Goal: Task Accomplishment & Management: Manage account settings

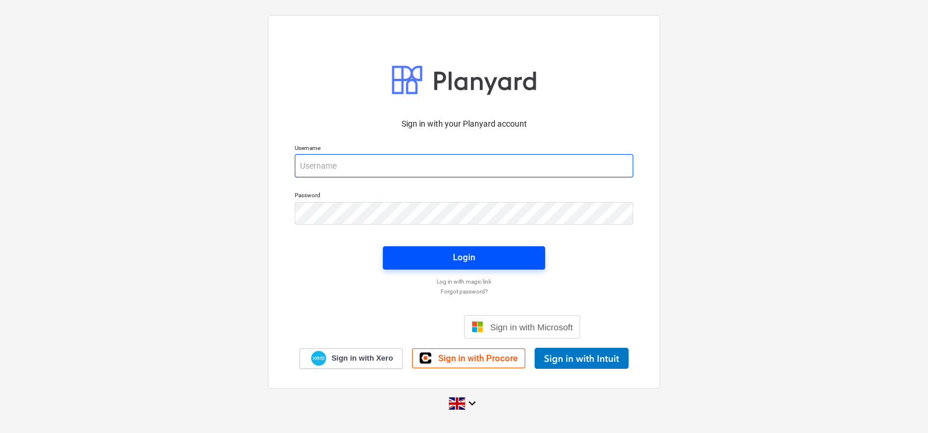
type input "[EMAIL_ADDRESS][DOMAIN_NAME]"
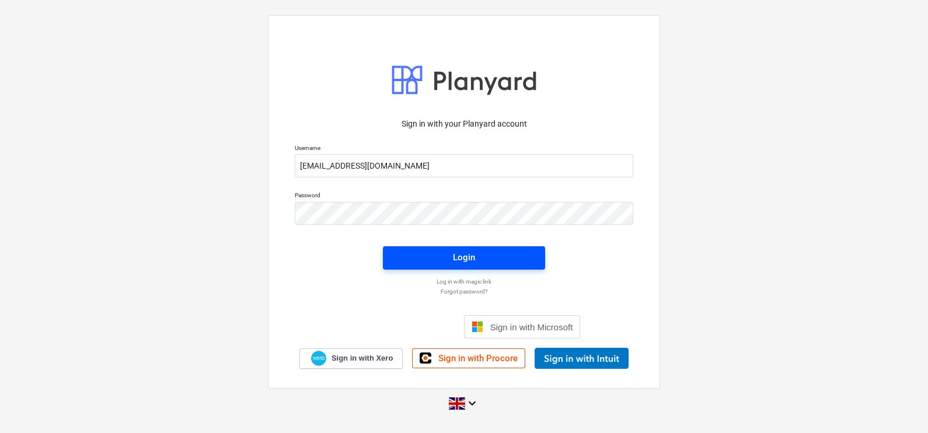
click at [518, 262] on span "Login" at bounding box center [464, 257] width 134 height 15
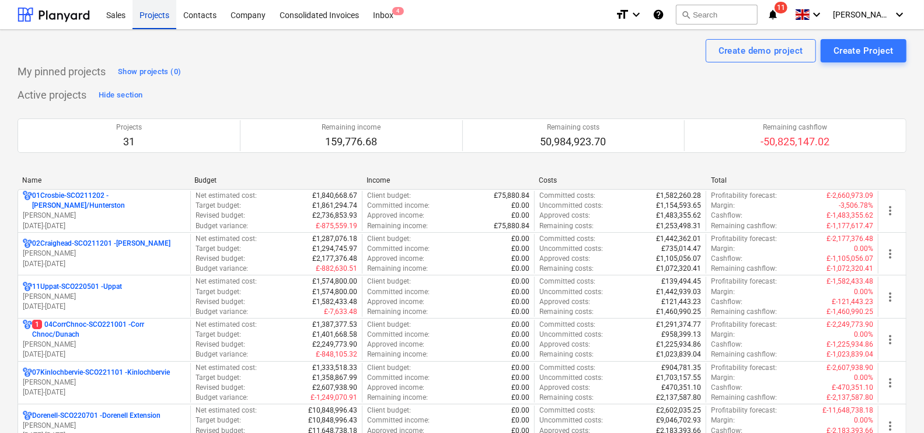
click at [142, 18] on div "Projects" at bounding box center [154, 14] width 44 height 30
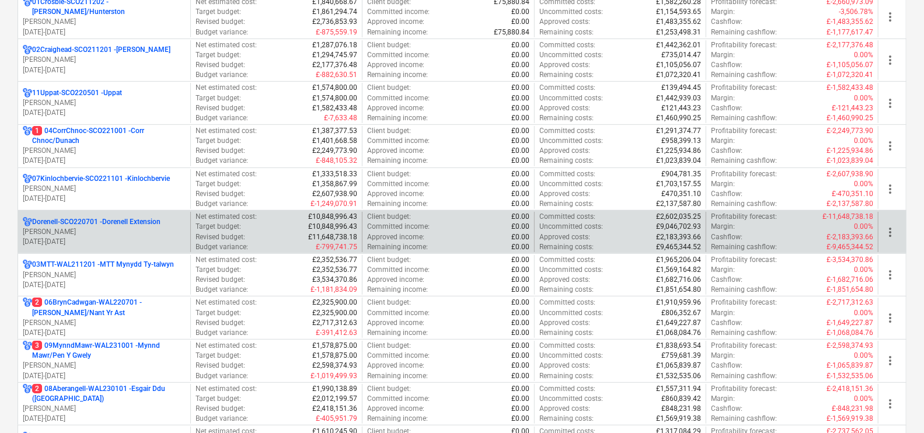
scroll to position [219, 0]
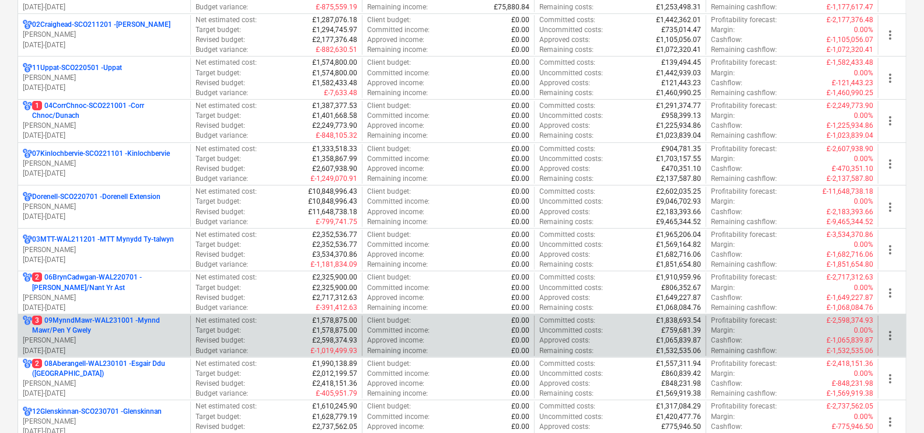
click at [116, 335] on p "3 09MynndMawr-WAL231001 - Mynnd Mawr/Pen Y Gwely" at bounding box center [108, 326] width 153 height 20
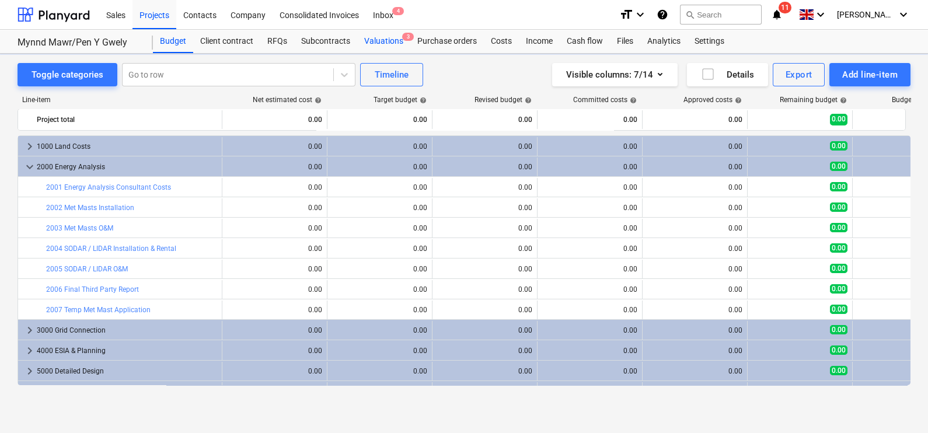
click at [385, 47] on div "Valuations 3" at bounding box center [383, 41] width 53 height 23
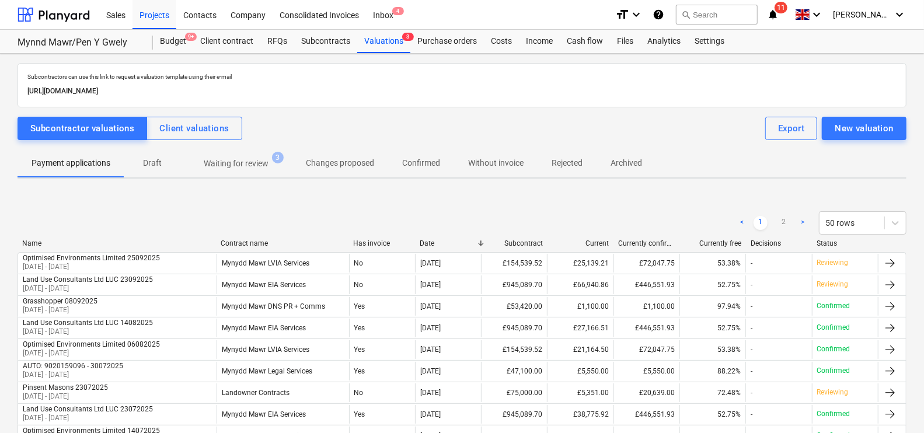
click at [226, 158] on p "Waiting for review" at bounding box center [236, 164] width 65 height 12
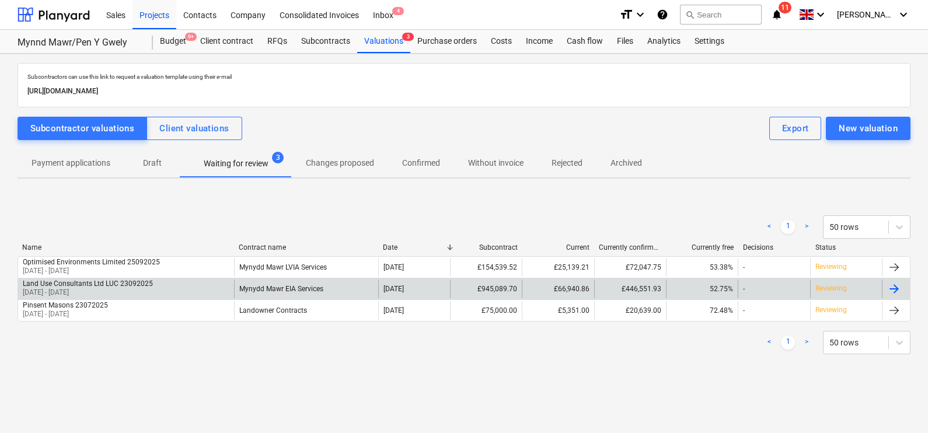
click at [333, 286] on div "Mynydd Mawr EIA Services" at bounding box center [306, 289] width 144 height 19
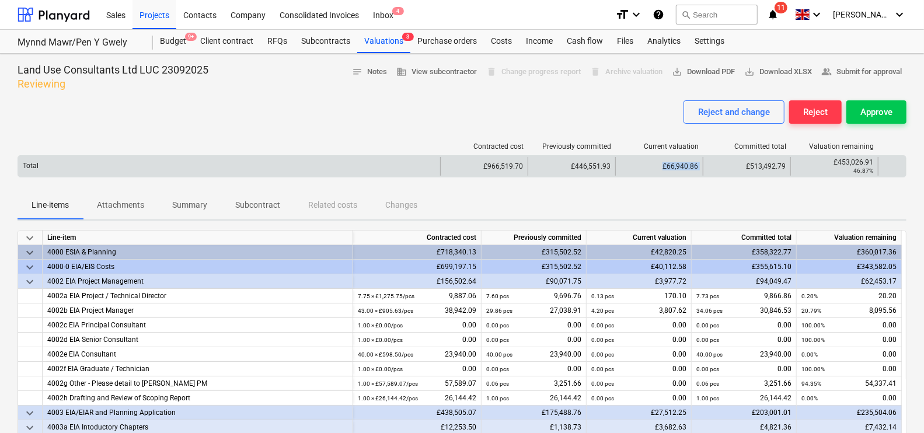
drag, startPoint x: 648, startPoint y: 166, endPoint x: 708, endPoint y: 163, distance: 59.6
click at [708, 163] on div "Total £966,519.70 £446,551.93 £66,940.86 £513,492.79 £453,026.91 46.87%" at bounding box center [462, 166] width 888 height 19
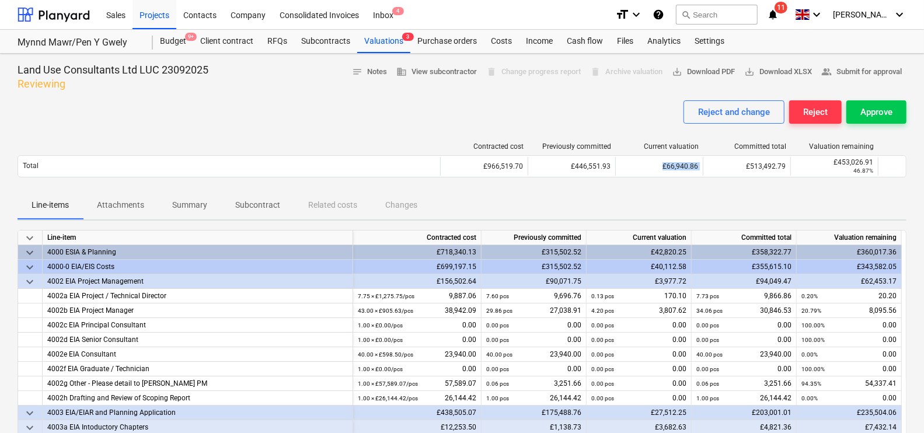
drag, startPoint x: 708, startPoint y: 163, endPoint x: 714, endPoint y: 187, distance: 25.2
click at [714, 187] on div "Contracted cost Previously committed Current valuation Committed total Valuatio…" at bounding box center [462, 162] width 889 height 58
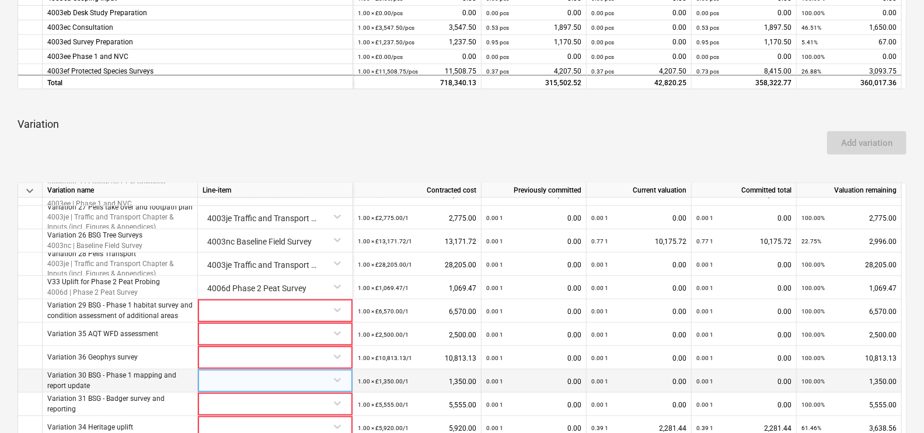
scroll to position [583, 0]
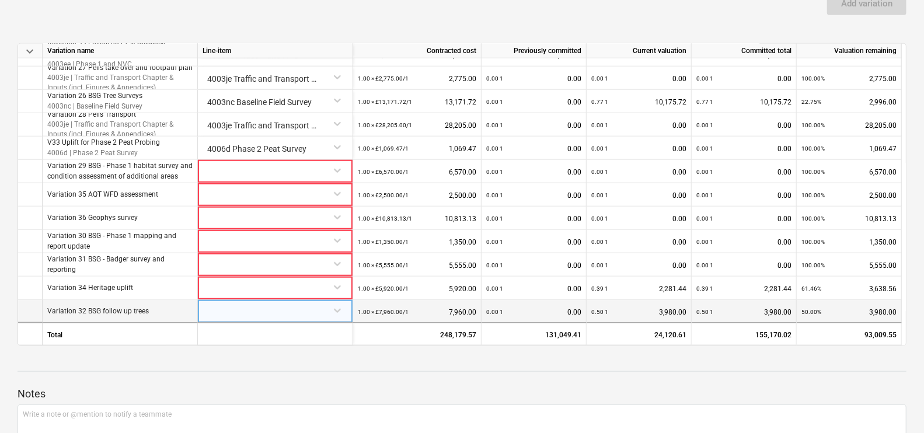
click at [348, 304] on div at bounding box center [275, 311] width 155 height 23
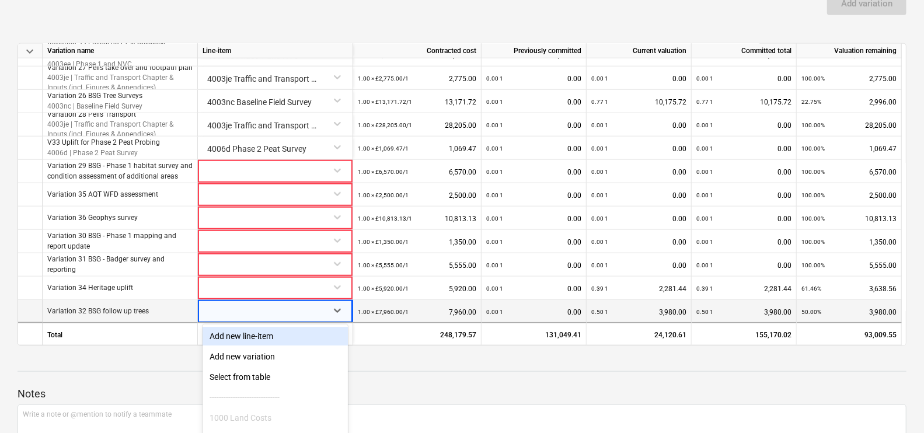
scroll to position [656, 0]
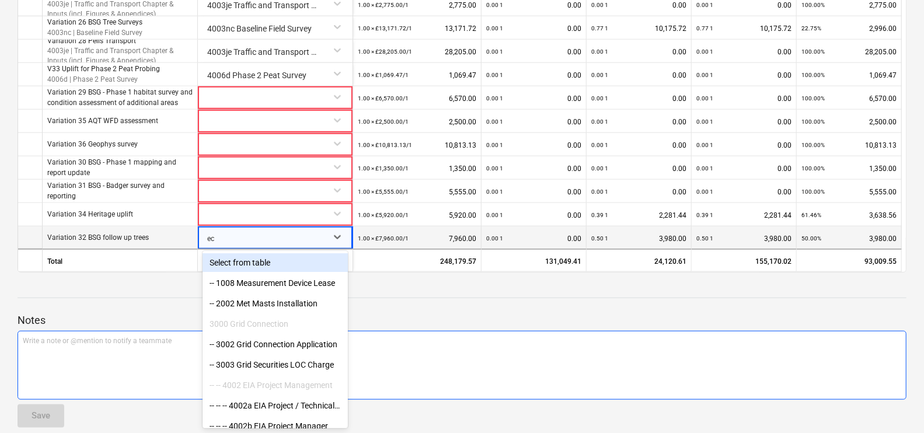
type input "eco"
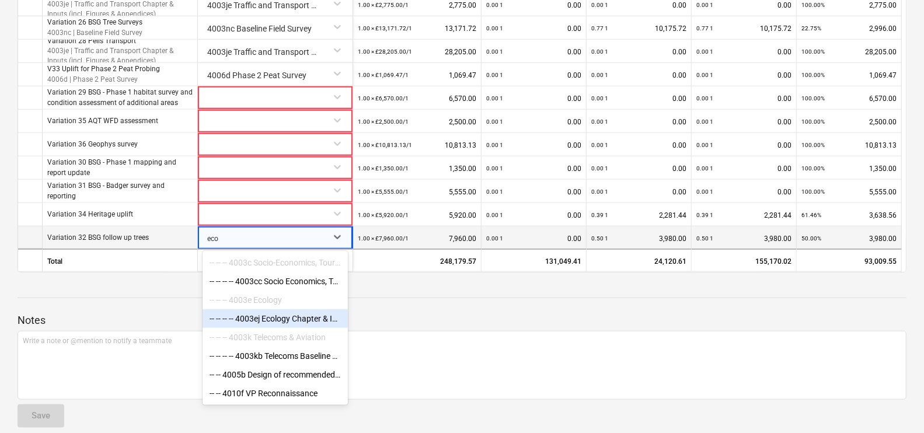
click at [320, 324] on div "-- -- -- -- 4003ej Ecology Chapter & Inputs (incl. Figures & Appendices)" at bounding box center [274, 318] width 145 height 19
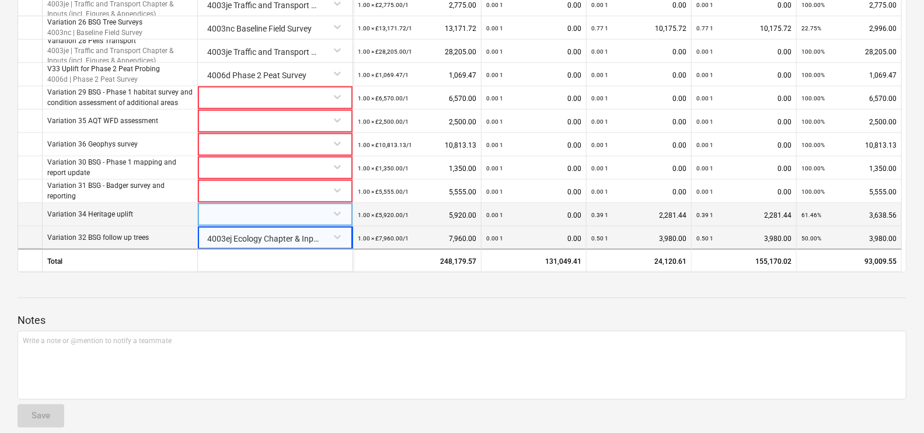
click at [295, 222] on div at bounding box center [274, 213] width 145 height 20
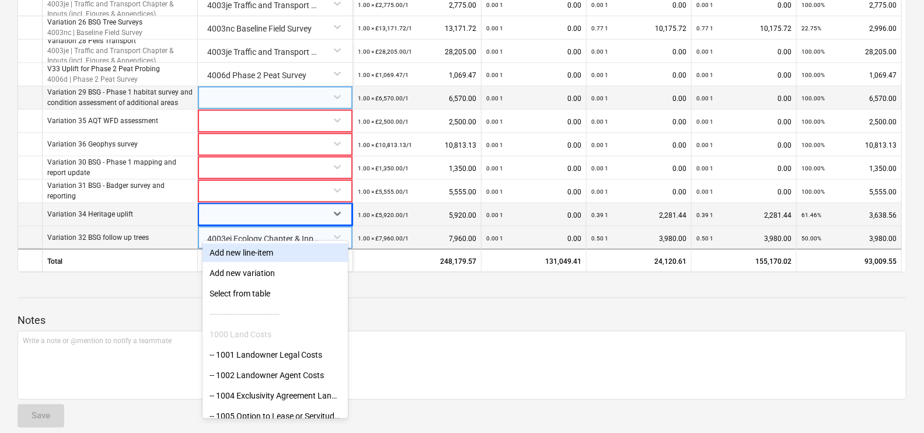
scroll to position [549, 0]
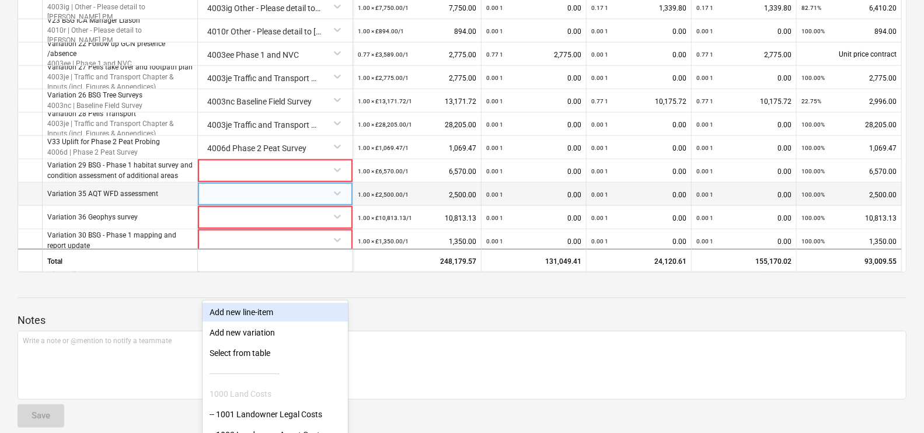
click at [255, 186] on div at bounding box center [274, 193] width 145 height 20
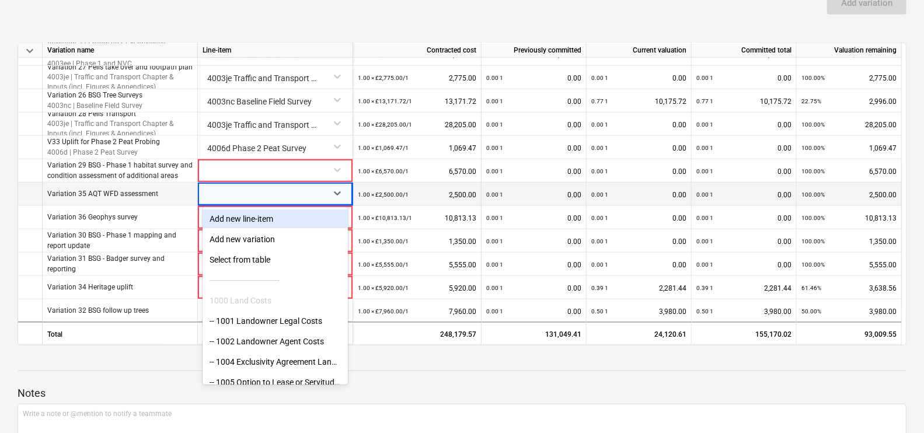
scroll to position [656, 0]
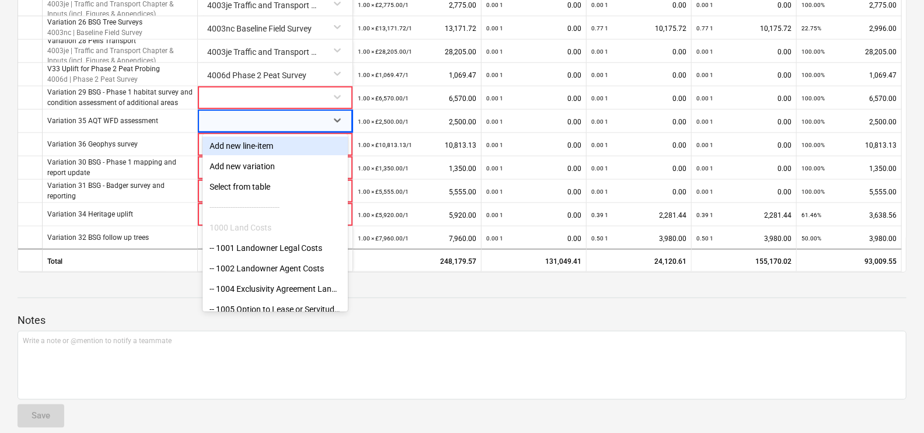
click at [135, 306] on div at bounding box center [462, 308] width 889 height 9
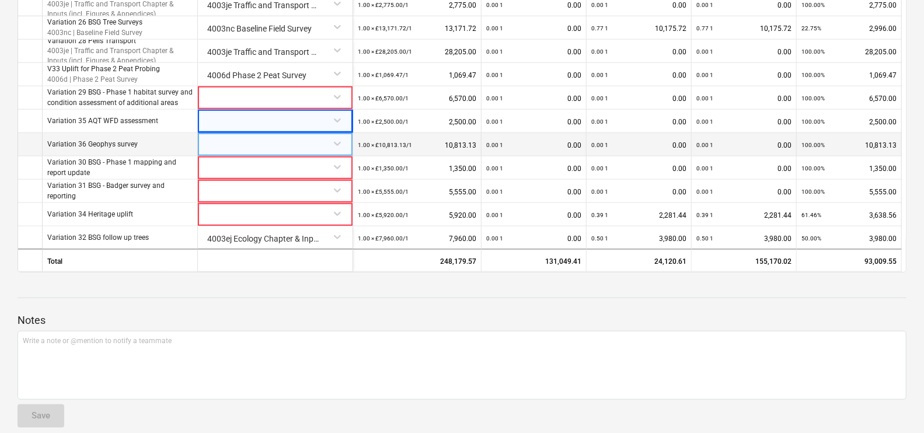
click at [301, 141] on div at bounding box center [274, 143] width 145 height 20
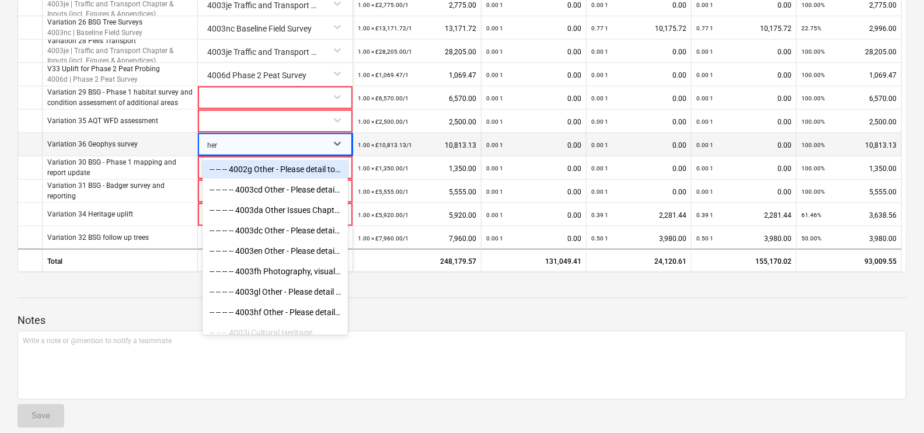
type input "heri"
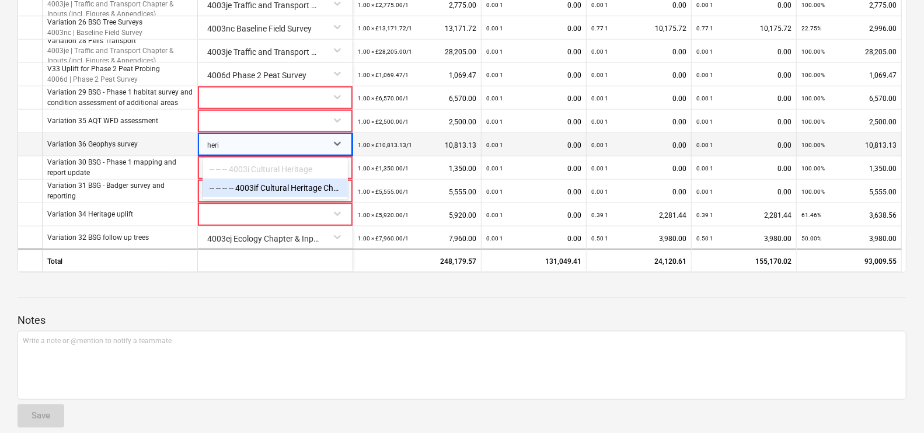
click at [287, 175] on div "-- -- -- 4003i Cultural Heritage" at bounding box center [274, 169] width 145 height 19
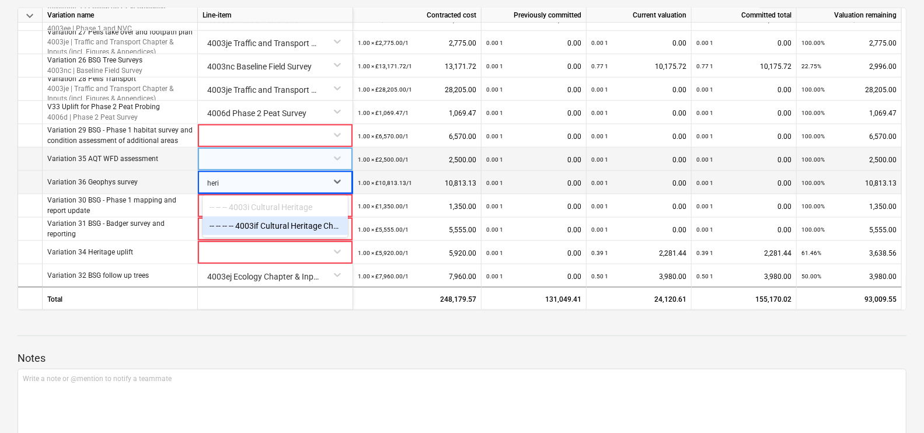
scroll to position [596, 0]
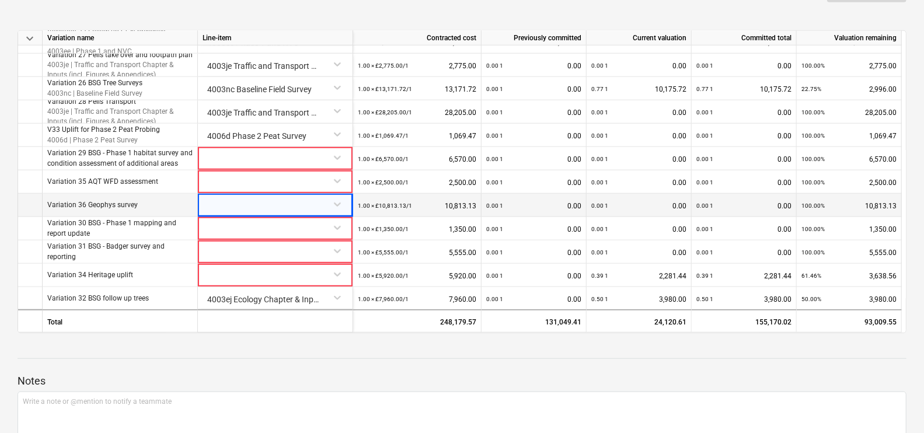
drag, startPoint x: 278, startPoint y: 192, endPoint x: 191, endPoint y: 195, distance: 87.0
click at [191, 195] on div "keyboard_arrow_down Variation name Line-item Contracted cost Previously committ…" at bounding box center [462, 181] width 889 height 303
click at [227, 207] on div at bounding box center [274, 204] width 145 height 20
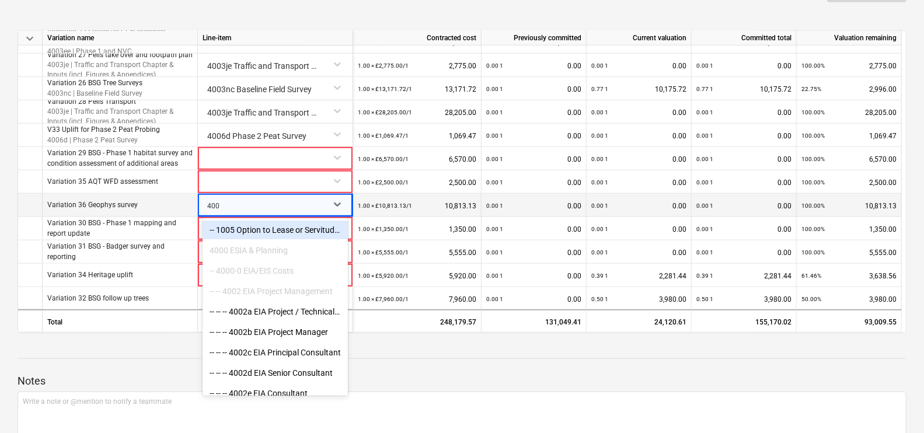
type input "4003"
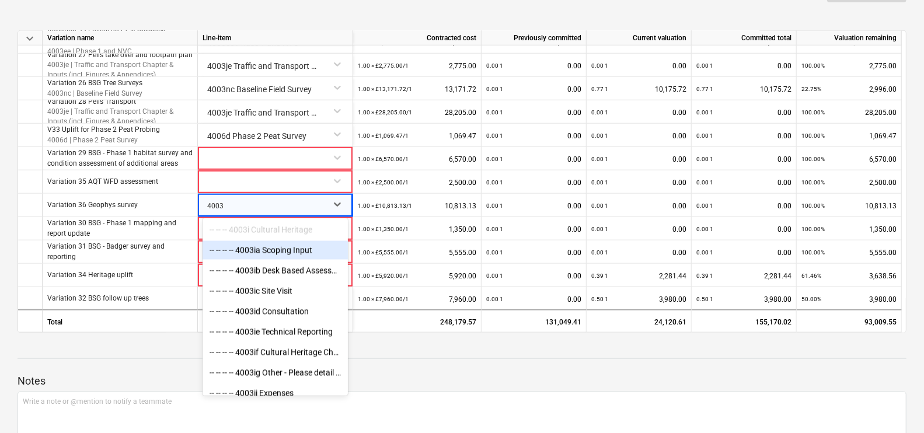
scroll to position [1532, 0]
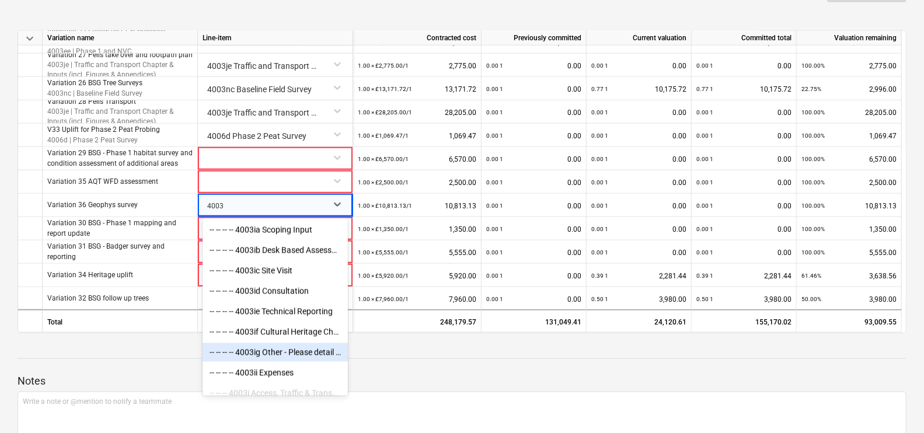
click at [259, 347] on div "-- -- -- -- 4003ig Other - Please detail to [PERSON_NAME] PM" at bounding box center [274, 352] width 145 height 19
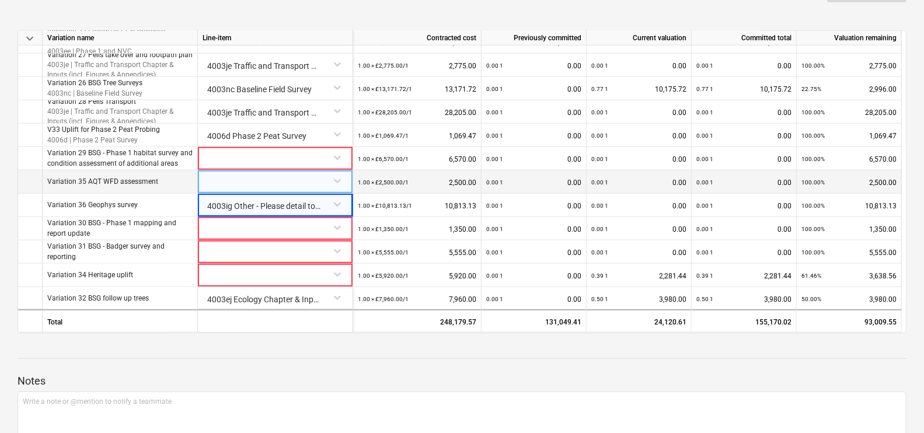
click at [306, 183] on div at bounding box center [274, 180] width 145 height 20
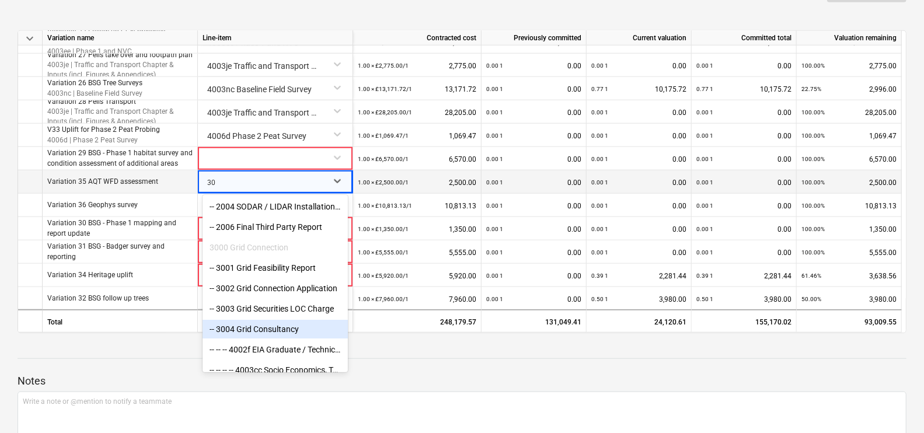
type input "3"
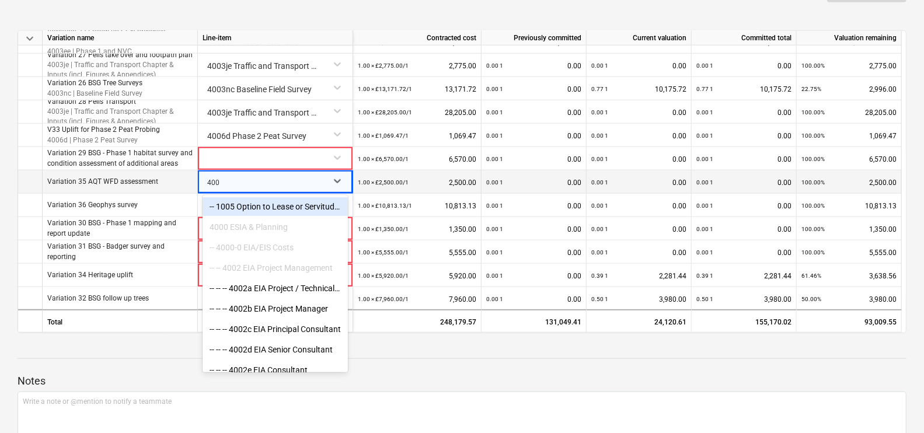
type input "4003"
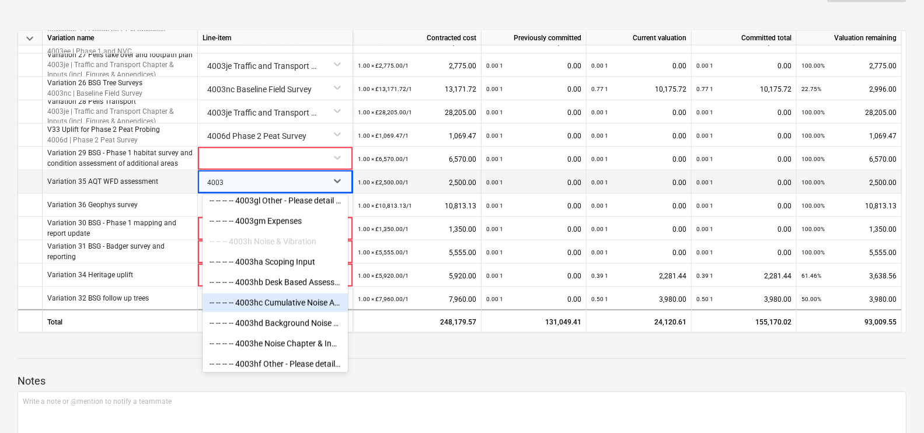
scroll to position [1166, 0]
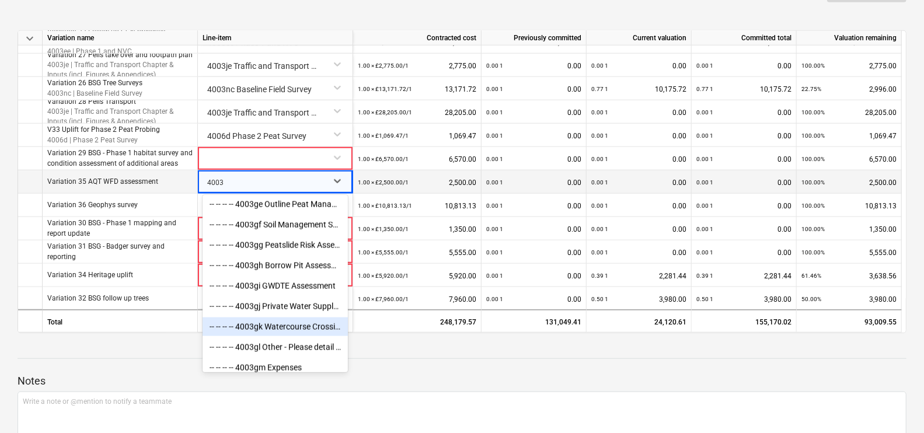
click at [308, 327] on div "-- -- -- -- 4003gk Watercourse Crossing Assessment / Flood Consequences Assessm…" at bounding box center [274, 326] width 145 height 19
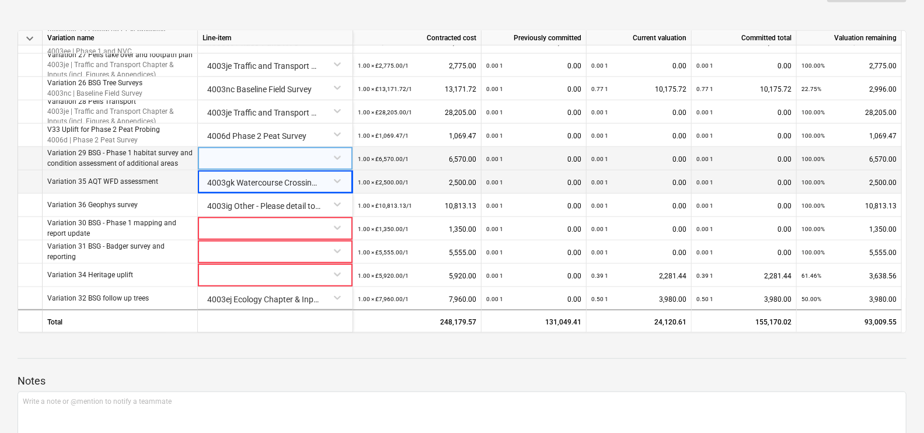
click at [306, 158] on div at bounding box center [274, 157] width 145 height 20
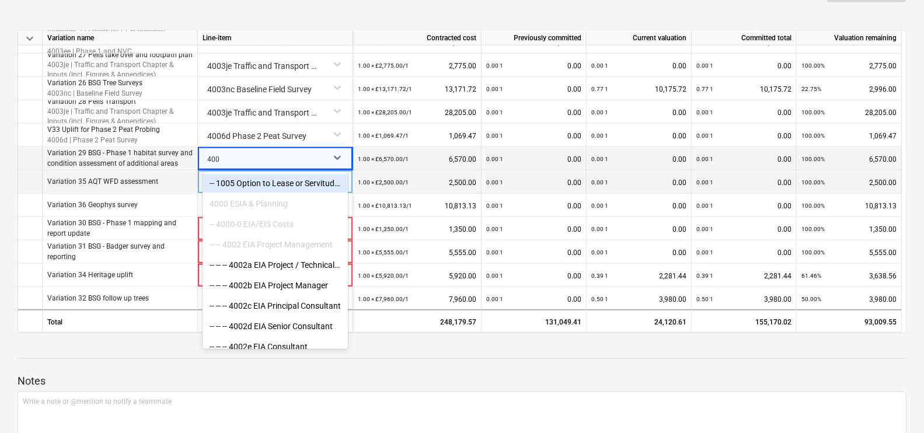
type input "4003"
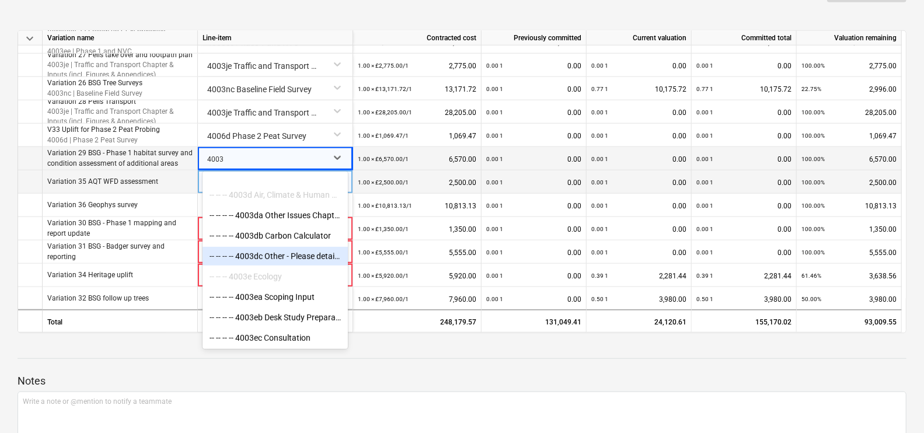
scroll to position [510, 0]
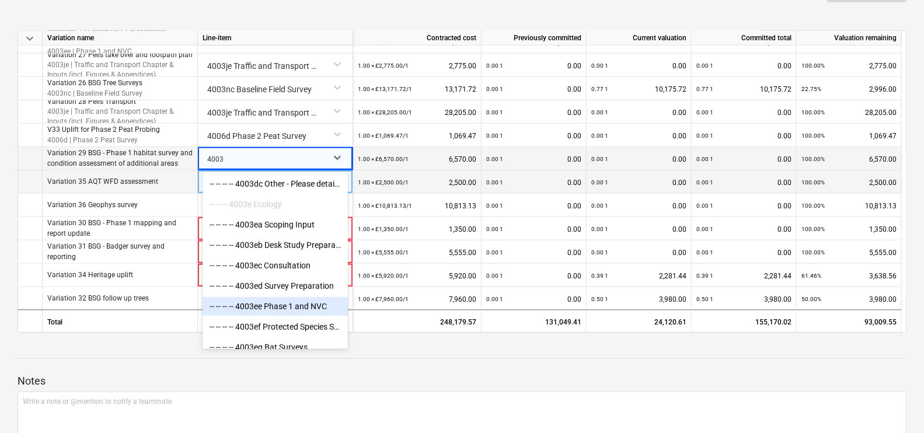
click at [286, 302] on div "-- -- -- -- 4003ee Phase 1 and NVC" at bounding box center [274, 306] width 145 height 19
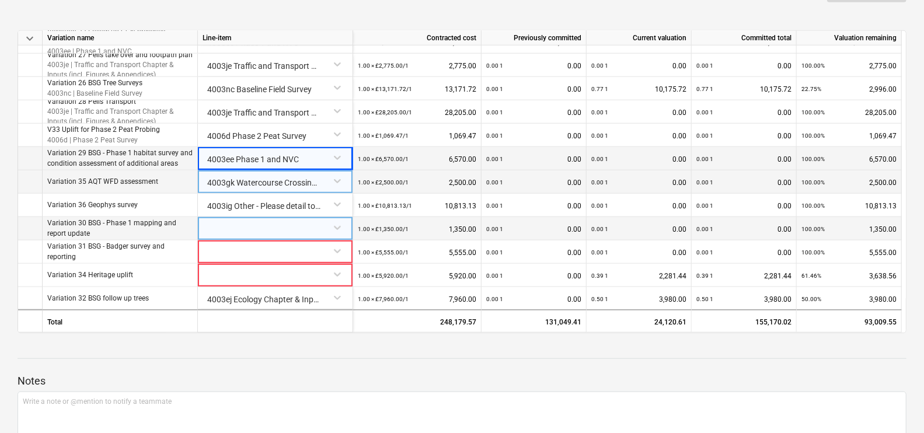
click at [288, 226] on div at bounding box center [274, 227] width 145 height 20
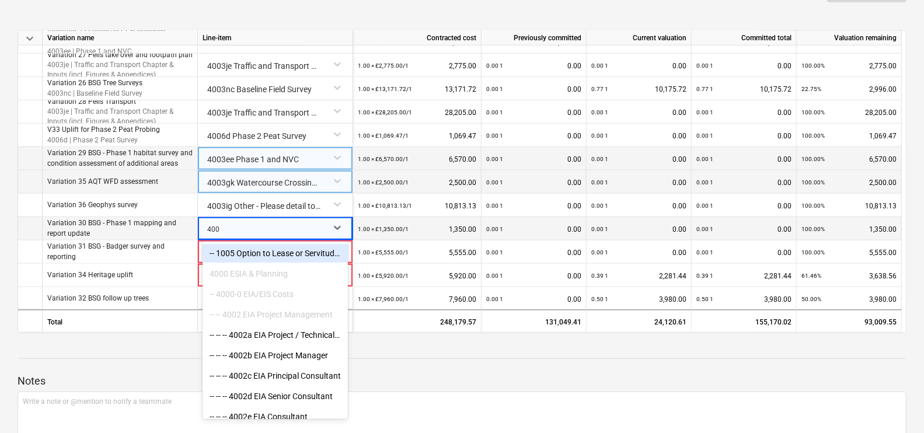
type input "4003"
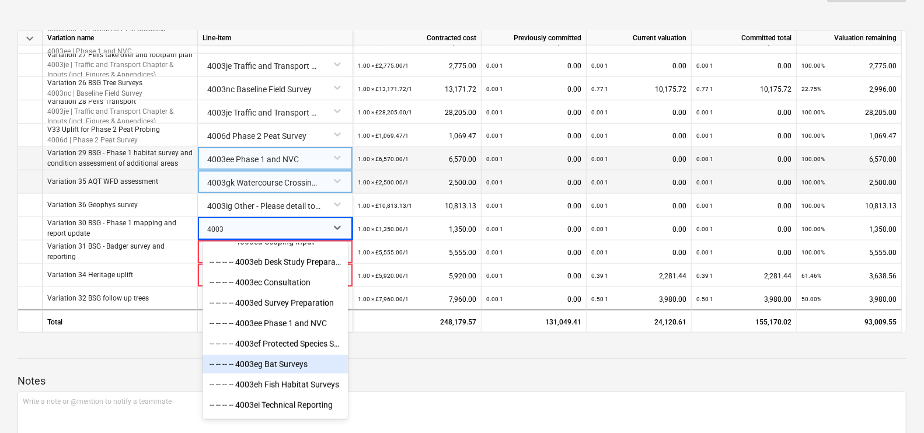
scroll to position [583, 0]
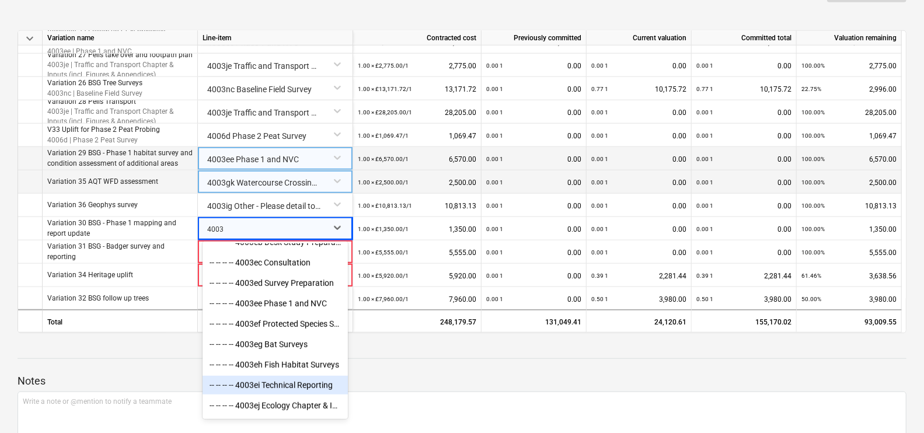
click at [304, 385] on div "-- -- -- -- 4003ei Technical Reporting" at bounding box center [274, 385] width 145 height 19
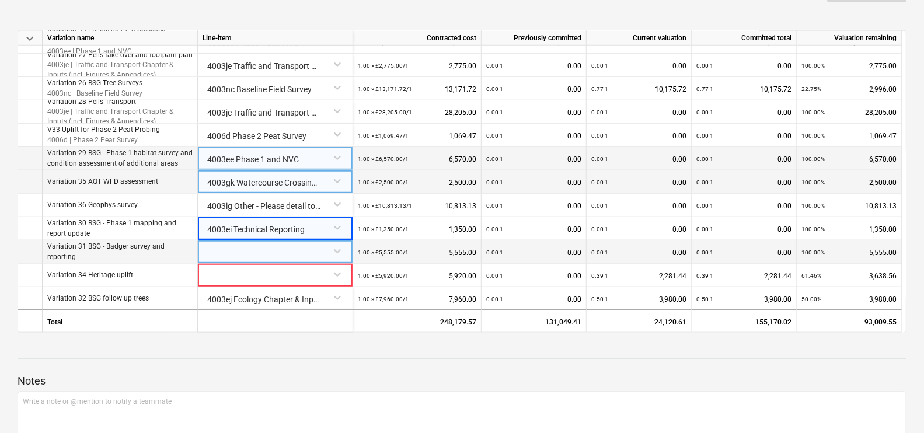
click at [265, 245] on div at bounding box center [274, 250] width 145 height 20
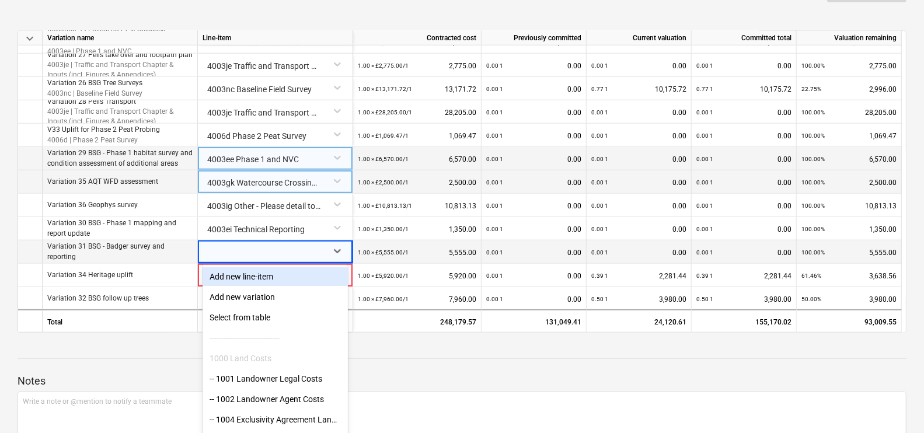
scroll to position [610, 0]
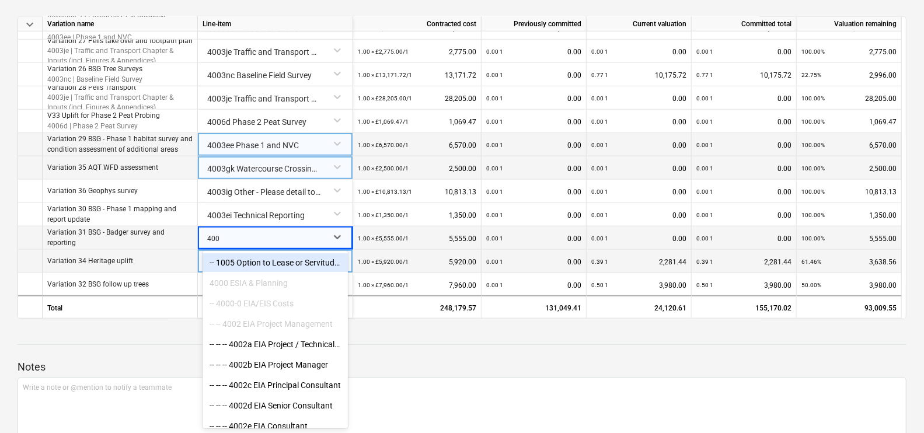
type input "4003"
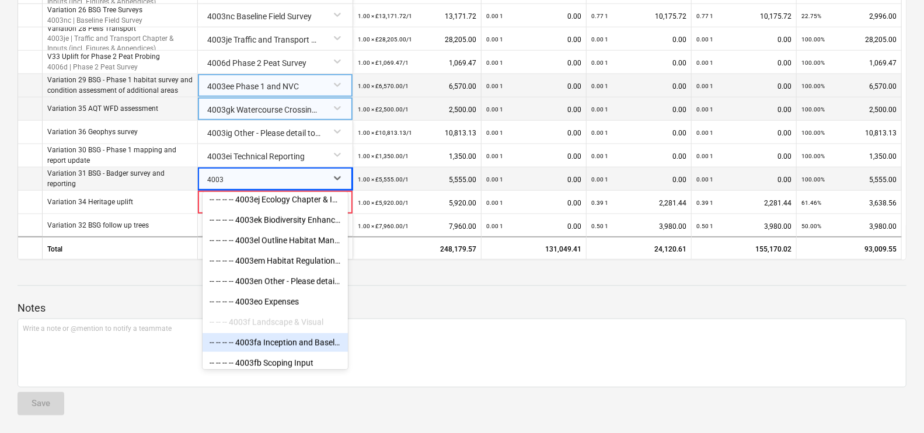
scroll to position [721, 0]
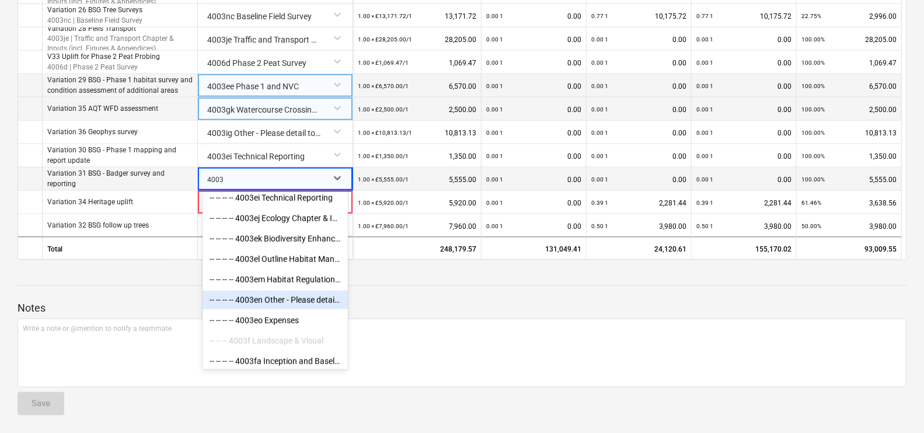
click at [290, 298] on div "-- -- -- -- 4003en Other - Please detail to [PERSON_NAME] PM" at bounding box center [274, 300] width 145 height 19
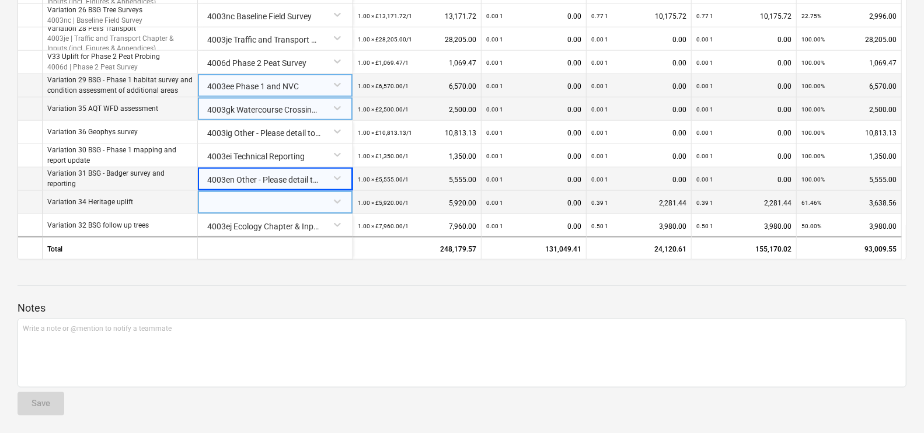
click at [230, 203] on div at bounding box center [274, 201] width 145 height 20
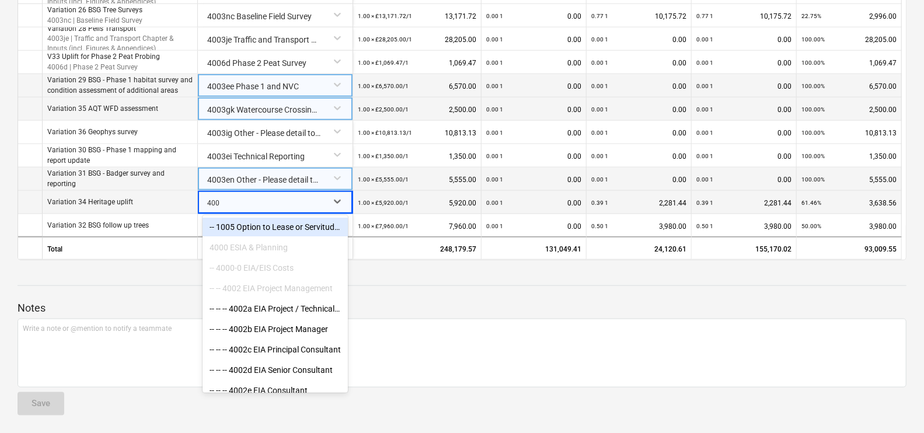
type input "4003"
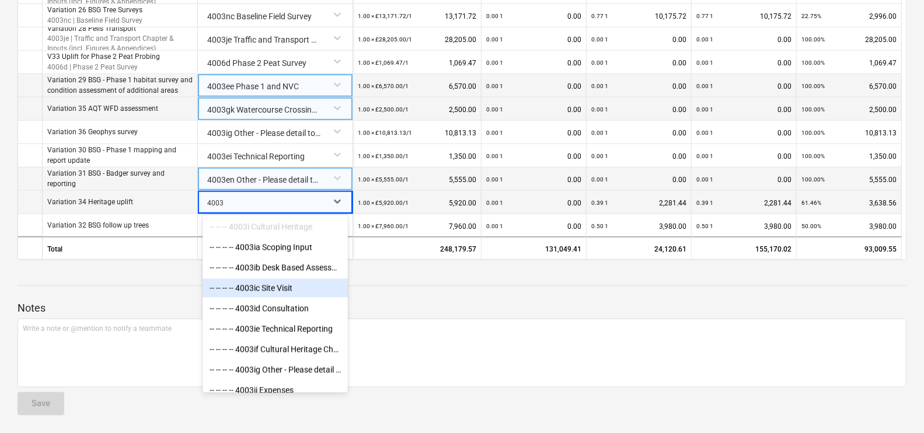
scroll to position [1532, 0]
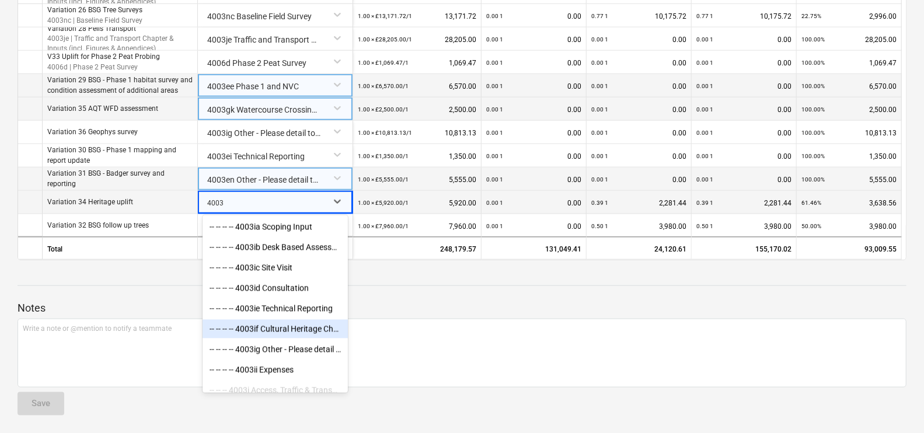
click at [301, 324] on div "-- -- -- -- 4003if Cultural Heritage Chapter and Inputs (incl. Figures & Append…" at bounding box center [274, 329] width 145 height 19
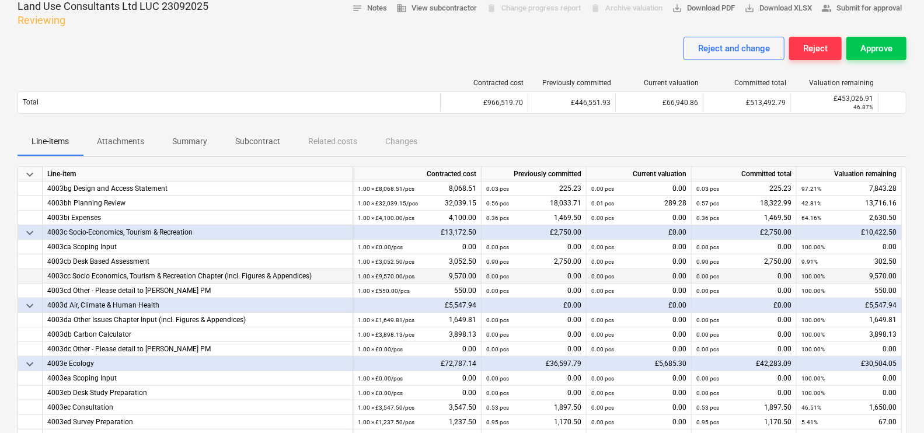
scroll to position [0, 0]
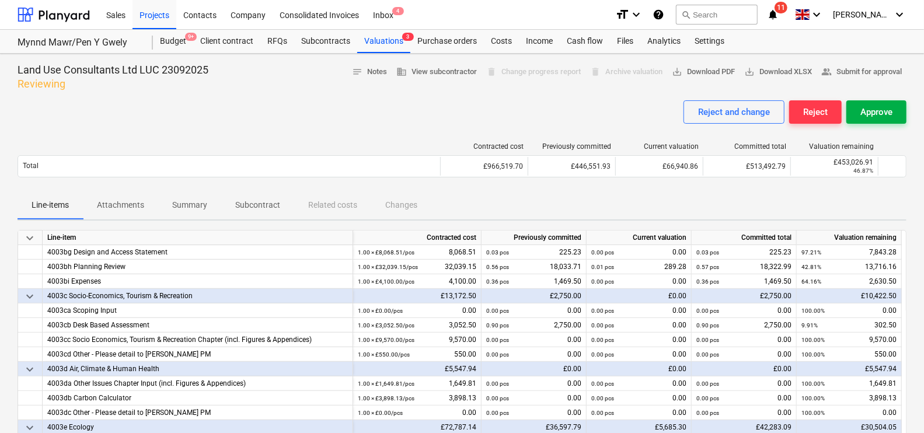
click at [899, 120] on button "Approve" at bounding box center [876, 111] width 60 height 23
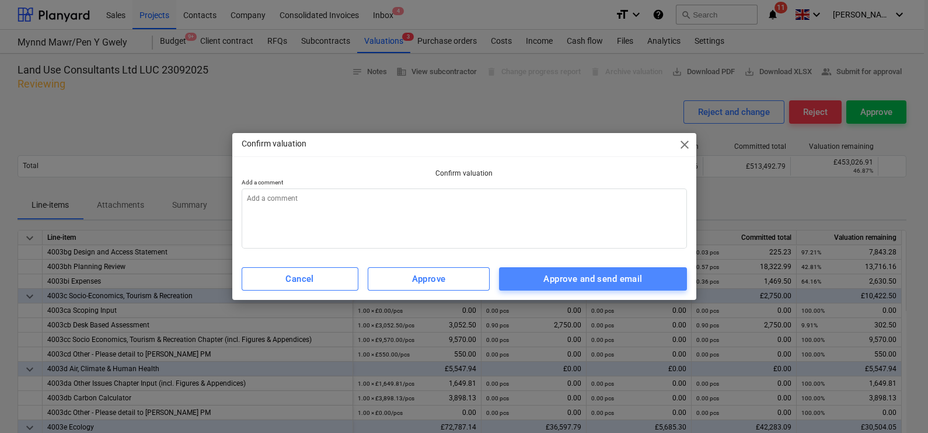
click at [544, 281] on div "Approve and send email" at bounding box center [592, 278] width 99 height 15
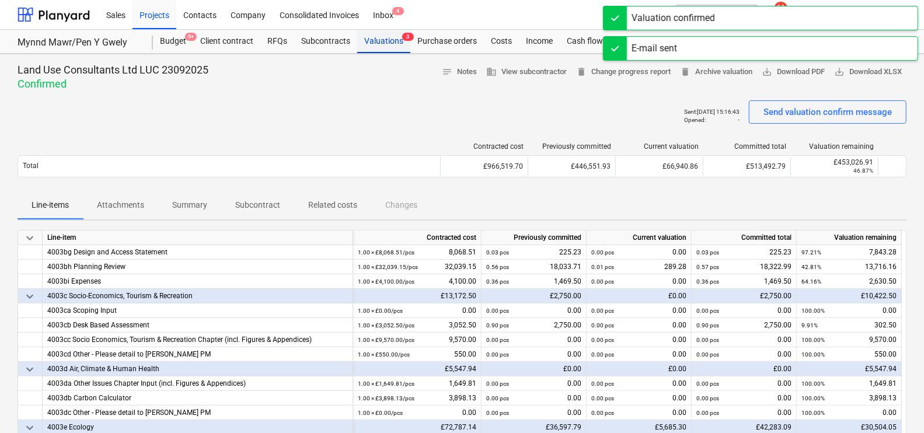
click at [392, 43] on div "Valuations 3" at bounding box center [383, 41] width 53 height 23
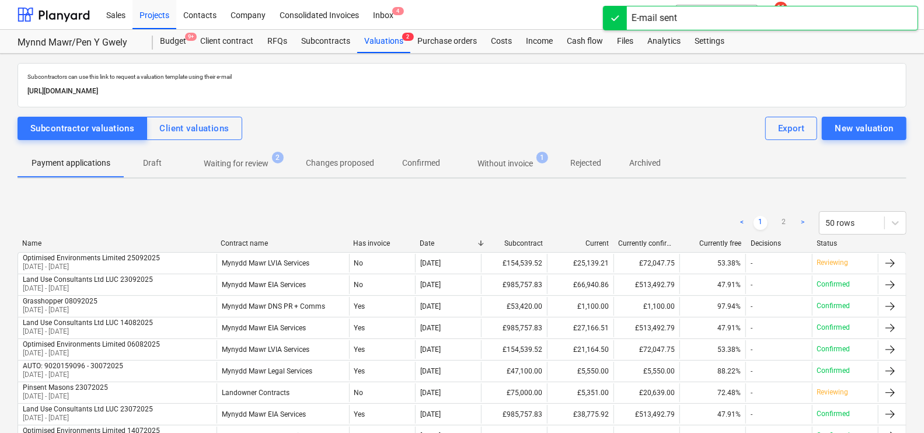
click at [246, 155] on span "Waiting for review 2" at bounding box center [235, 163] width 111 height 21
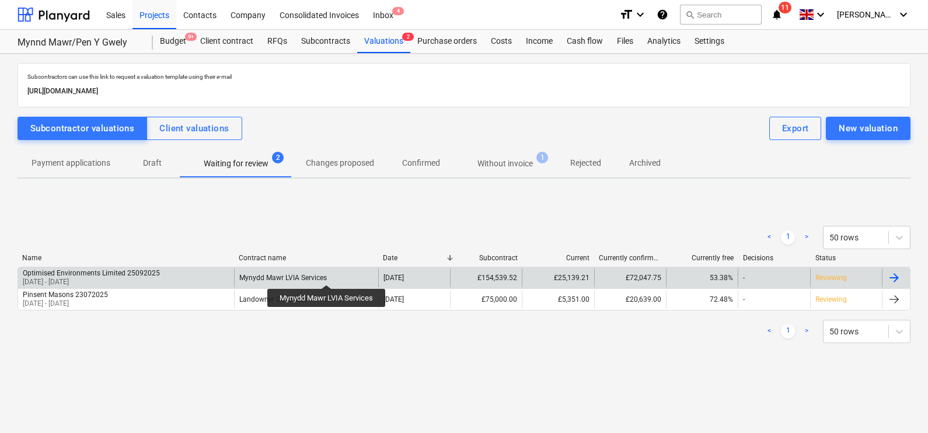
click at [326, 274] on div "Mynydd Mawr LVIA Services" at bounding box center [283, 278] width 88 height 8
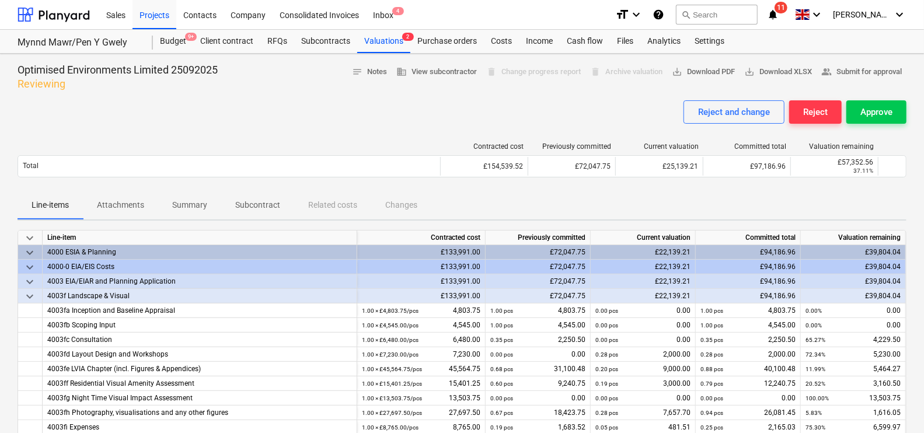
click at [146, 205] on span "Attachments" at bounding box center [120, 204] width 75 height 19
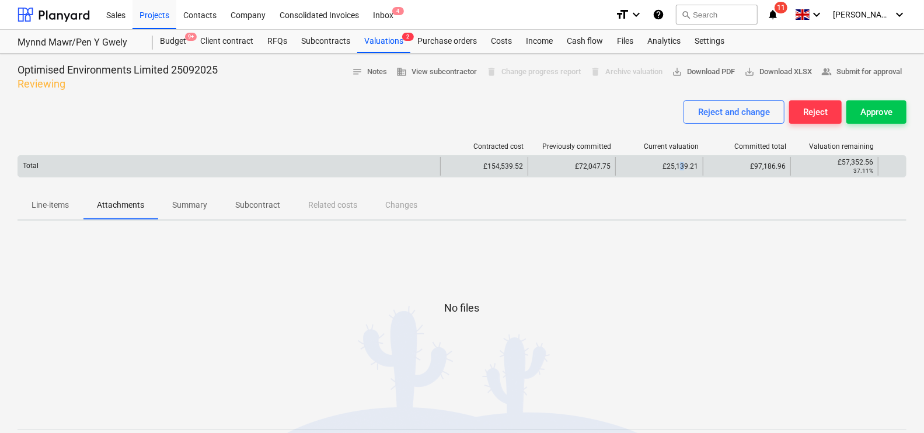
click at [682, 170] on div "£25,139.21" at bounding box center [659, 166] width 88 height 19
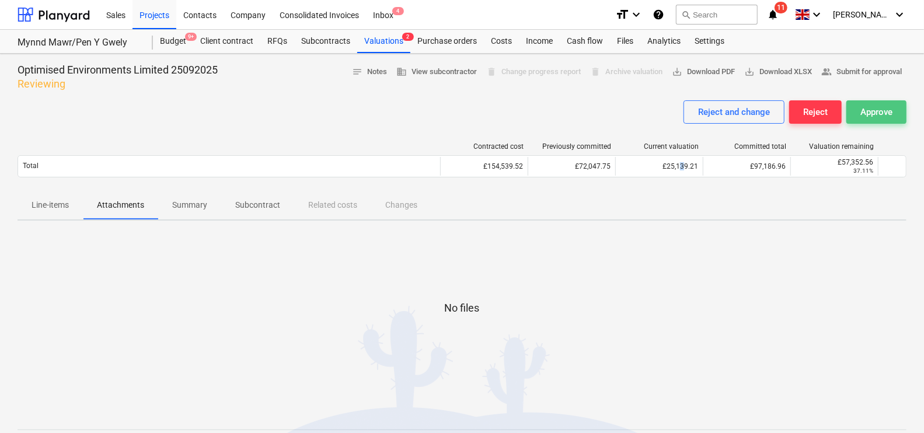
click at [881, 119] on div "Approve" at bounding box center [876, 111] width 32 height 15
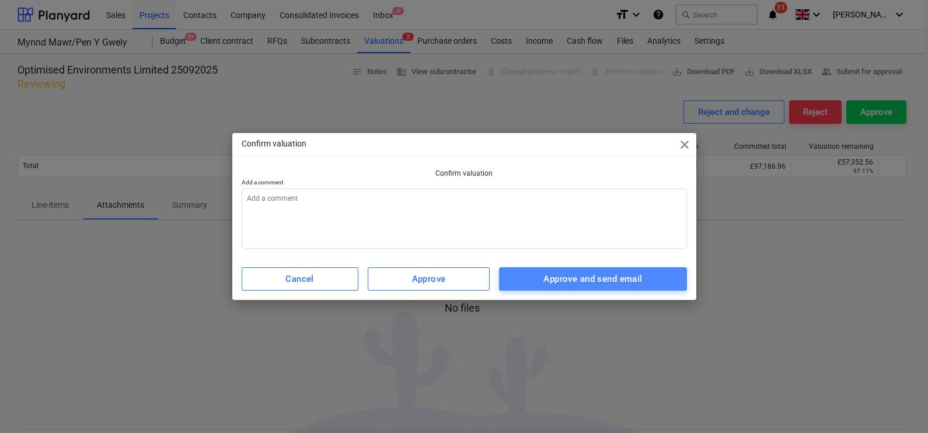
click at [630, 286] on div "Approve and send email" at bounding box center [592, 278] width 99 height 15
type textarea "x"
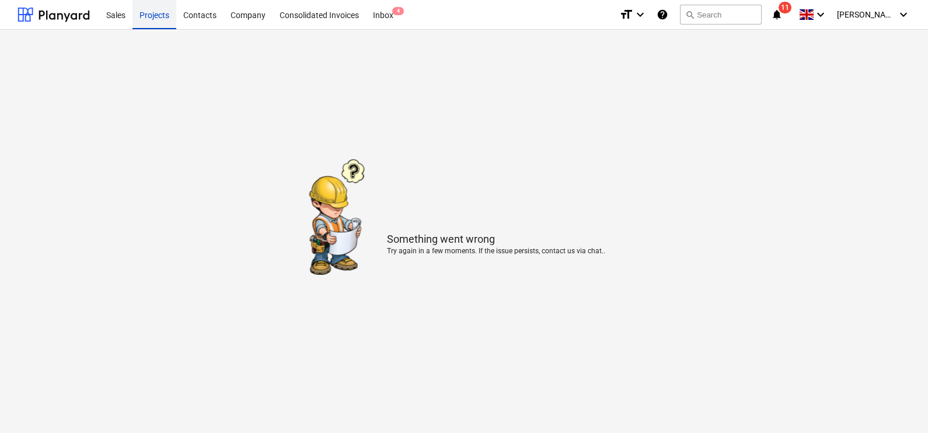
click at [146, 14] on div "Projects" at bounding box center [154, 14] width 44 height 30
click at [128, 46] on main "Something went wrong Try again in a few moments. If the issue persists, contact…" at bounding box center [464, 231] width 928 height 403
click at [50, 24] on div at bounding box center [54, 14] width 72 height 29
